Goal: Check status: Check status

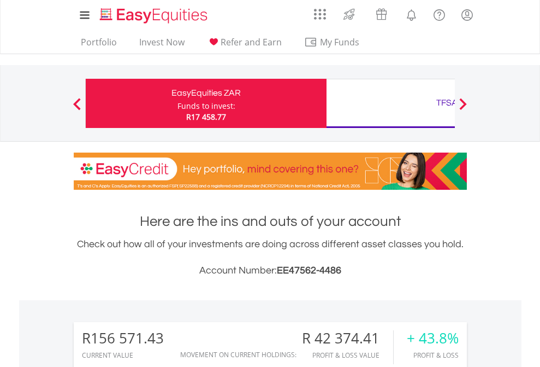
scroll to position [105, 172]
click at [178, 103] on div "Funds to invest:" at bounding box center [207, 106] width 58 height 11
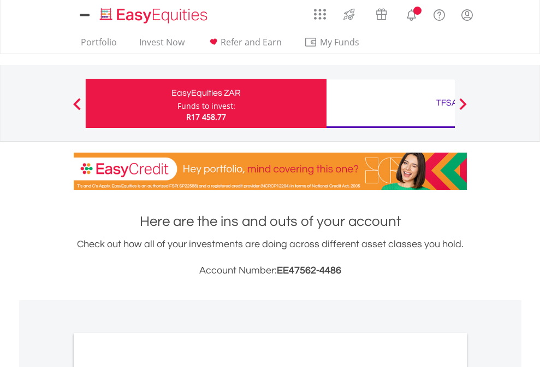
scroll to position [657, 0]
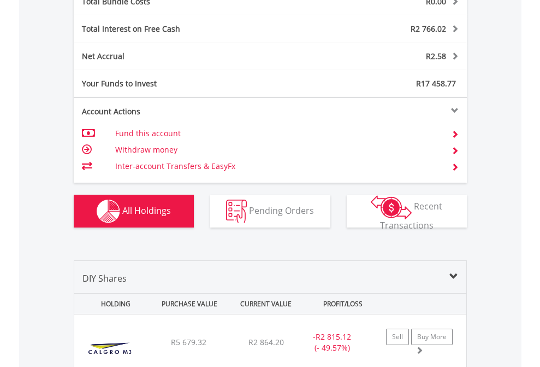
scroll to position [1280, 0]
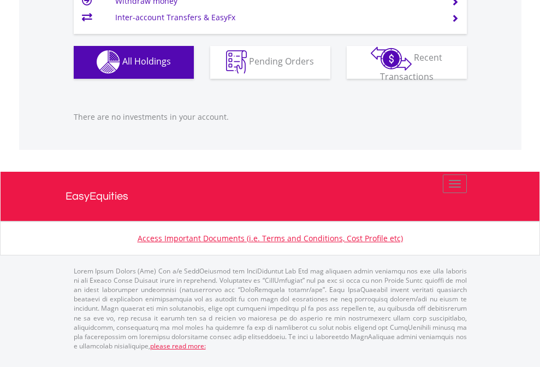
scroll to position [79, 0]
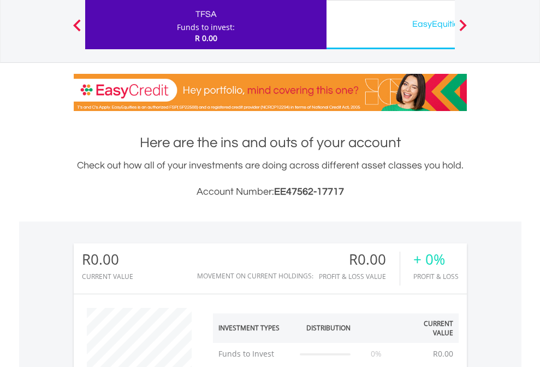
click at [391, 25] on div "EasyEquities USD" at bounding box center [447, 23] width 228 height 15
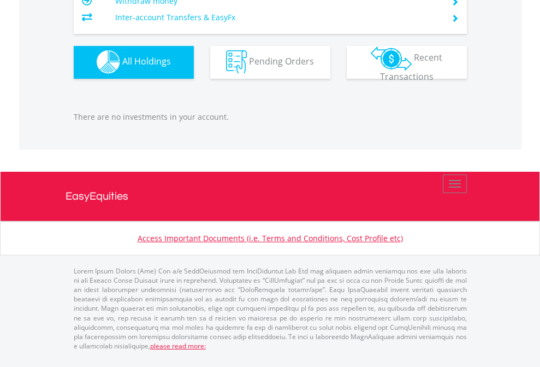
scroll to position [105, 172]
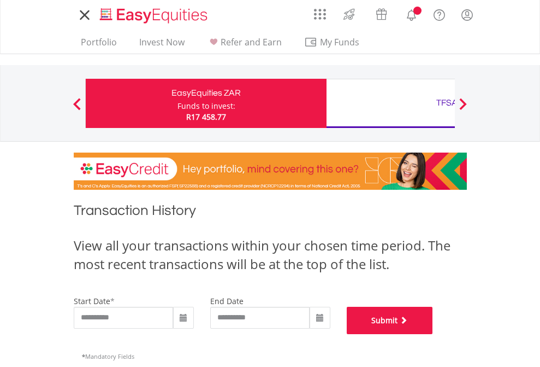
click at [433, 334] on button "Submit" at bounding box center [390, 319] width 86 height 27
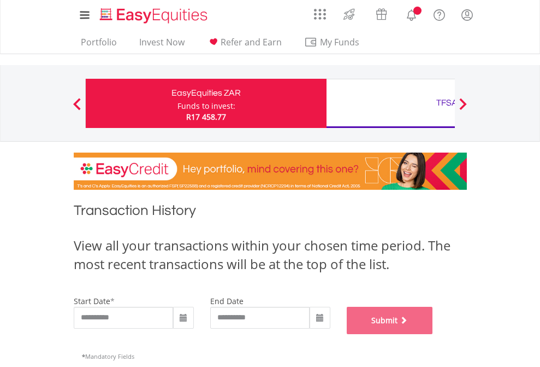
scroll to position [443, 0]
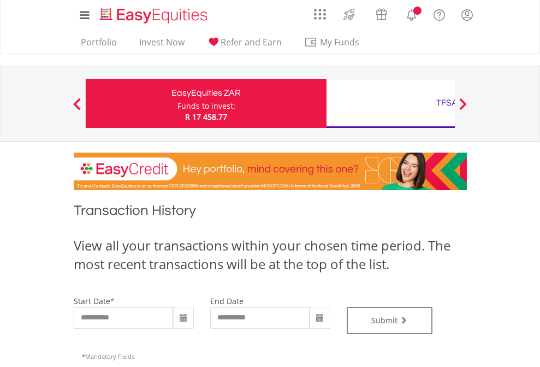
click at [391, 103] on div "TFSA" at bounding box center [447, 102] width 228 height 15
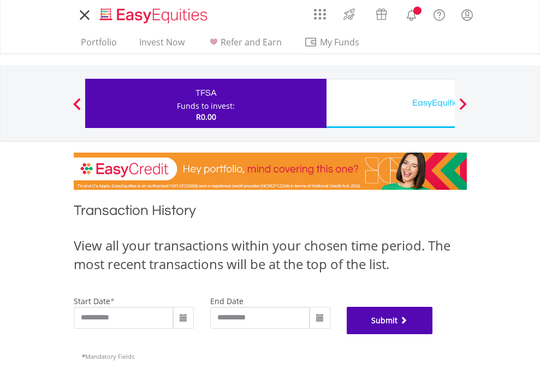
click at [433, 334] on button "Submit" at bounding box center [390, 319] width 86 height 27
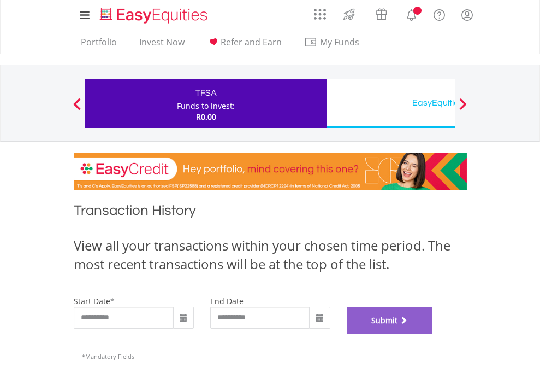
scroll to position [443, 0]
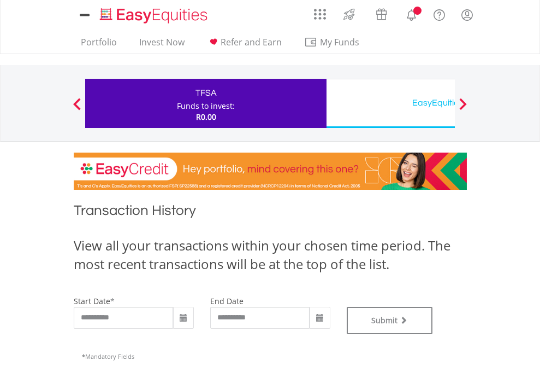
click at [391, 103] on div "EasyEquities USD" at bounding box center [447, 102] width 228 height 15
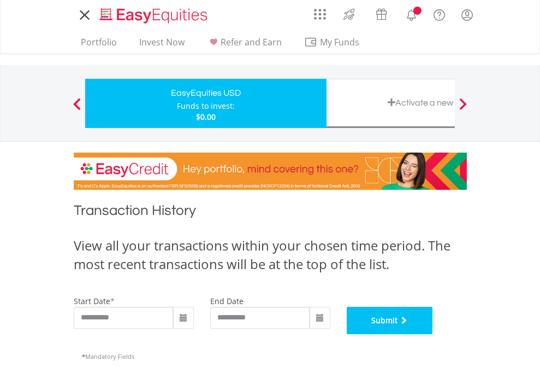
click at [433, 334] on button "Submit" at bounding box center [390, 319] width 86 height 27
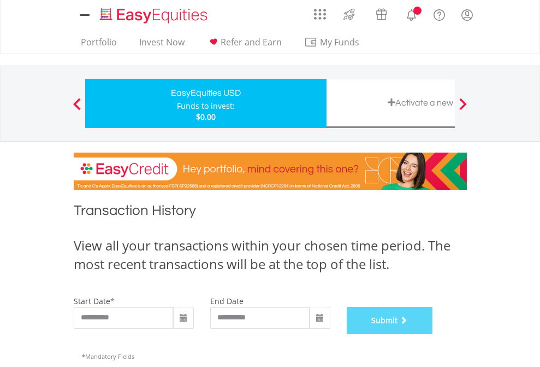
scroll to position [443, 0]
